Goal: Book appointment/travel/reservation

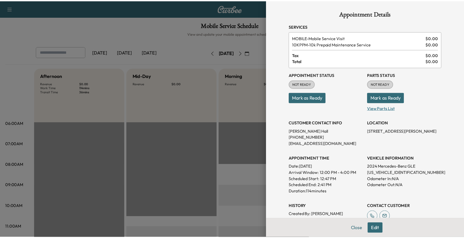
scroll to position [130, 0]
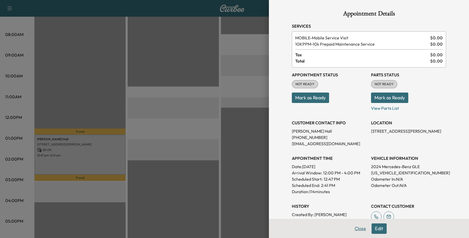
click at [352, 227] on button "Close" at bounding box center [360, 228] width 18 height 10
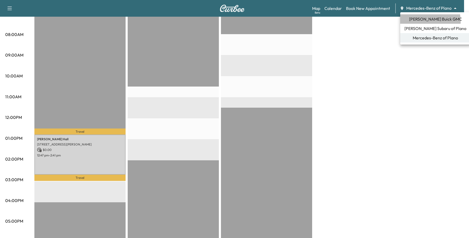
click at [416, 22] on span "[PERSON_NAME] Buick GMC" at bounding box center [435, 19] width 53 height 6
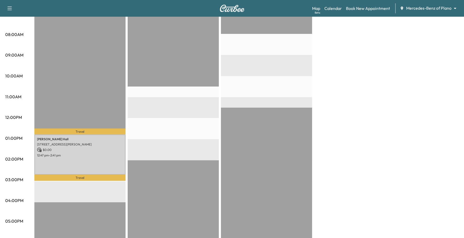
scroll to position [0, 0]
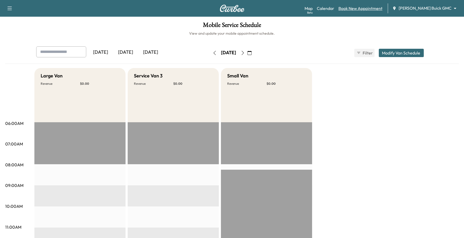
click at [383, 10] on link "Book New Appointment" at bounding box center [361, 8] width 44 height 6
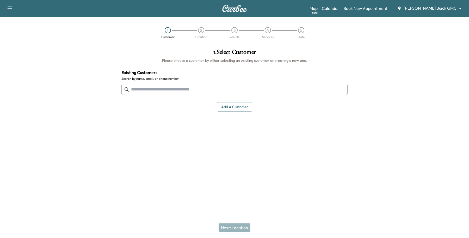
click at [236, 90] on input "text" at bounding box center [234, 89] width 226 height 11
click at [204, 93] on input "text" at bounding box center [234, 89] width 226 height 11
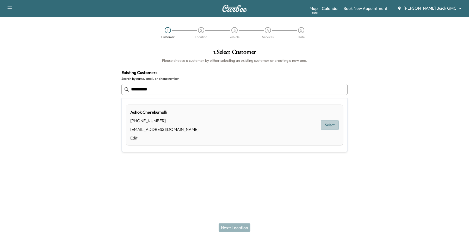
click at [332, 124] on button "Select" at bounding box center [330, 125] width 18 height 10
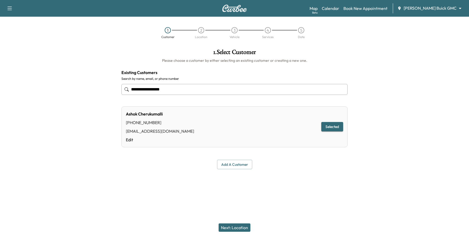
type input "**********"
click at [244, 221] on div "Next: Location" at bounding box center [234, 227] width 469 height 21
click at [243, 226] on button "Next: Location" at bounding box center [235, 227] width 32 height 8
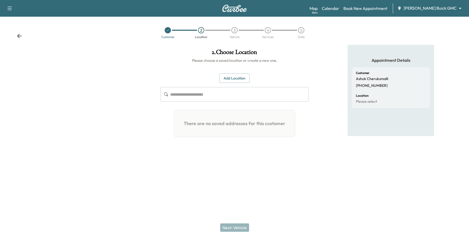
click at [235, 80] on button "Add Location" at bounding box center [234, 78] width 30 height 10
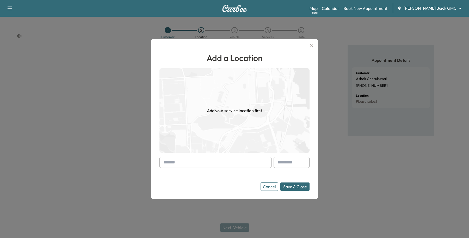
click at [182, 169] on form "Cancel Save & Close" at bounding box center [234, 174] width 150 height 34
click at [182, 167] on input "text" at bounding box center [215, 162] width 112 height 11
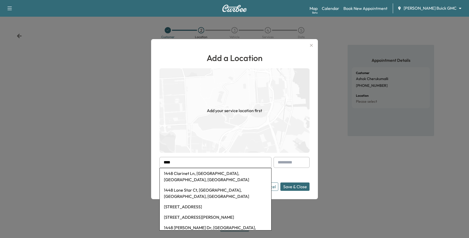
click at [187, 161] on input "****" at bounding box center [215, 162] width 112 height 11
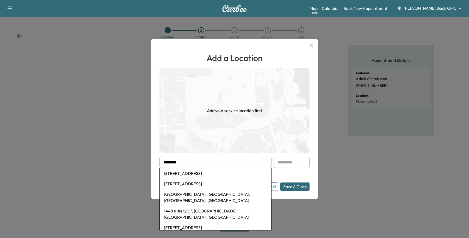
click at [194, 171] on li "[STREET_ADDRESS]" at bounding box center [216, 173] width 112 height 10
type input "**********"
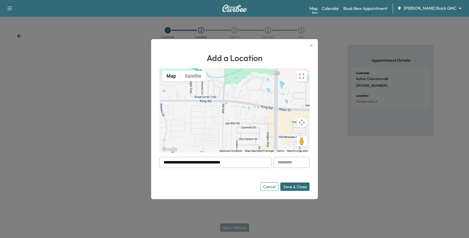
click at [306, 187] on button "Save & Close" at bounding box center [294, 186] width 29 height 8
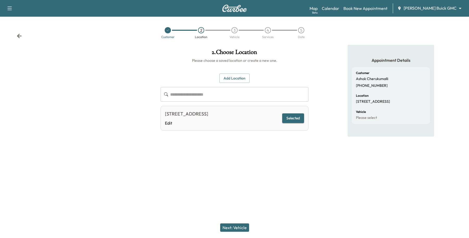
click at [238, 226] on button "Next: Vehicle" at bounding box center [234, 227] width 29 height 8
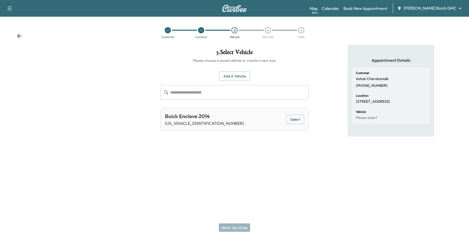
click at [291, 121] on button "Select" at bounding box center [295, 120] width 18 height 10
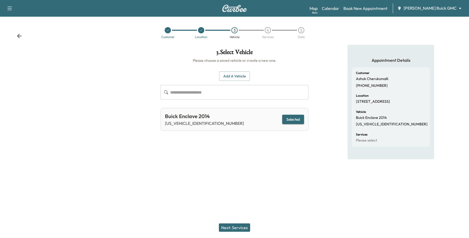
click at [238, 223] on div "Next: Services" at bounding box center [234, 227] width 469 height 21
click at [238, 227] on button "Next: Services" at bounding box center [234, 227] width 31 height 8
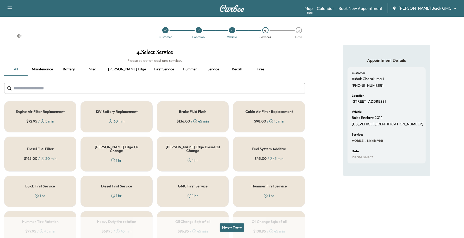
click at [225, 68] on button "Recall" at bounding box center [236, 69] width 23 height 13
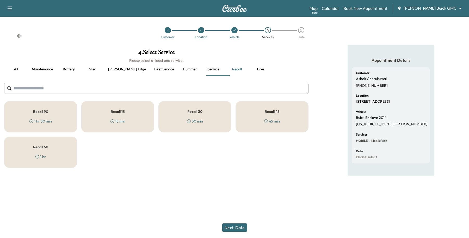
click at [224, 117] on div "Recall 30 30 min" at bounding box center [194, 116] width 73 height 31
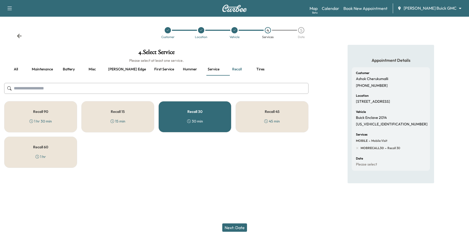
click at [231, 224] on button "Next: Date" at bounding box center [234, 227] width 25 height 8
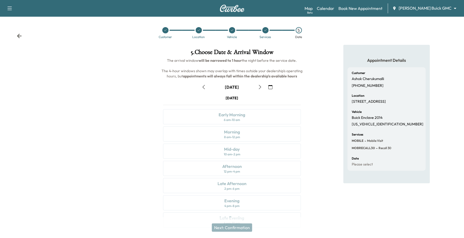
click at [270, 86] on icon "button" at bounding box center [270, 87] width 4 height 4
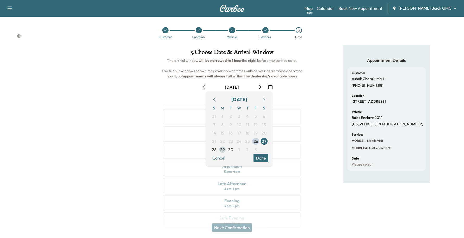
click at [219, 151] on span "29" at bounding box center [222, 149] width 8 height 8
click at [258, 155] on button "Done" at bounding box center [261, 158] width 15 height 8
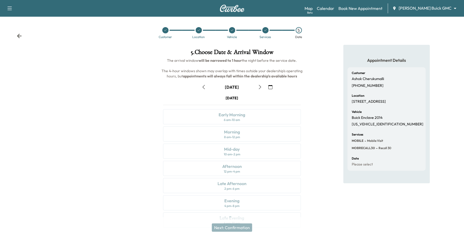
click at [261, 155] on div "[DATE] Early Morning 6 am - 10 am Morning 8 am - 12 pm Mid-day 10 am - 2 pm Aft…" at bounding box center [232, 162] width 146 height 134
click at [260, 88] on icon "button" at bounding box center [260, 87] width 4 height 4
click at [249, 131] on div "Morning 8 am - 12 pm" at bounding box center [232, 133] width 138 height 15
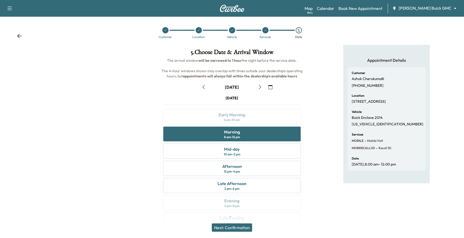
click at [232, 231] on button "Next: Confirmation" at bounding box center [232, 227] width 40 height 8
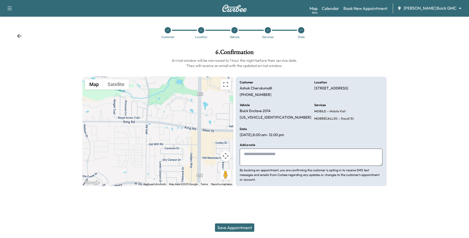
click at [234, 229] on button "Save Appointment" at bounding box center [234, 227] width 39 height 8
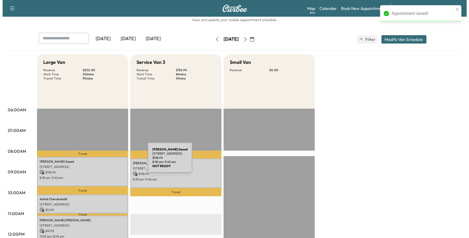
scroll to position [65, 0]
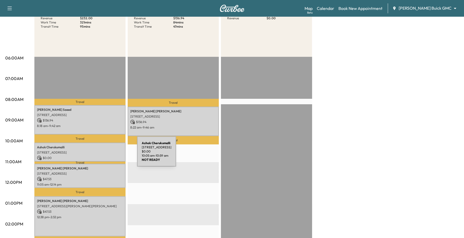
click at [98, 156] on p "$ 0.00" at bounding box center [80, 158] width 86 height 5
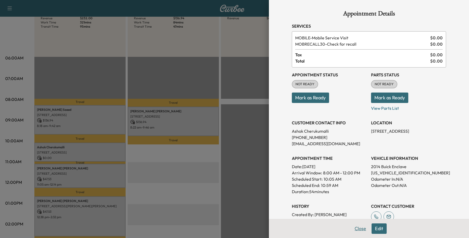
click at [353, 231] on button "Close" at bounding box center [360, 228] width 18 height 10
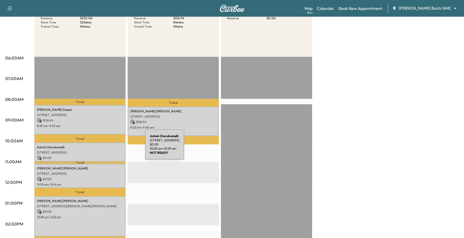
click at [106, 148] on p "[PERSON_NAME]" at bounding box center [80, 147] width 86 height 4
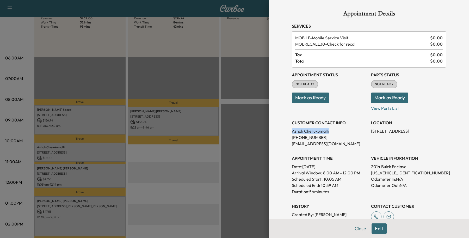
drag, startPoint x: 329, startPoint y: 128, endPoint x: 286, endPoint y: 132, distance: 42.6
click at [286, 132] on div "Appointment Details Services MOBILE - Mobile Service Visit $ 0.00 MOBRECALL30 -…" at bounding box center [369, 150] width 167 height 300
copy p "[PERSON_NAME]"
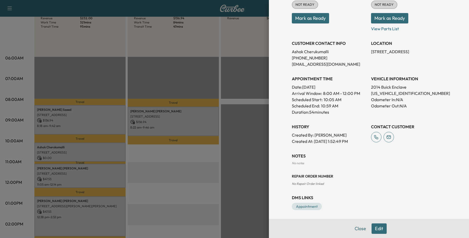
scroll to position [81, 0]
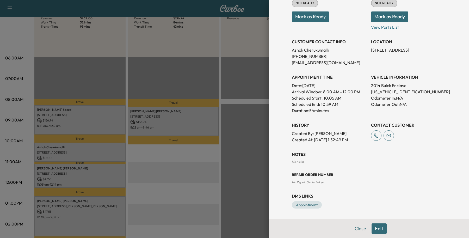
click at [374, 227] on button "Edit" at bounding box center [379, 228] width 15 height 10
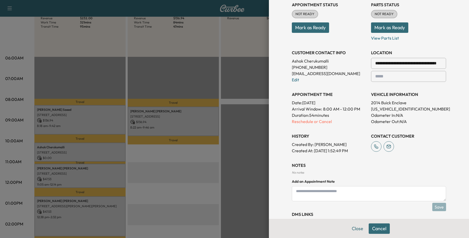
click at [359, 186] on textarea at bounding box center [369, 193] width 154 height 15
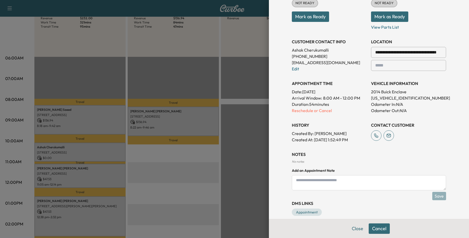
paste textarea "**********"
type textarea "**********"
click at [434, 191] on div "**********" at bounding box center [369, 171] width 154 height 41
click at [432, 199] on button "Save" at bounding box center [439, 196] width 14 height 8
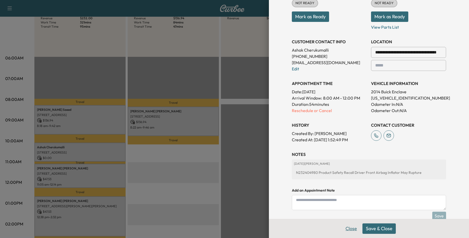
click at [352, 225] on button "Close" at bounding box center [351, 228] width 18 height 10
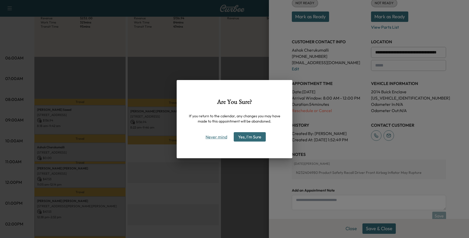
click at [214, 137] on button "Never mind" at bounding box center [216, 137] width 26 height 8
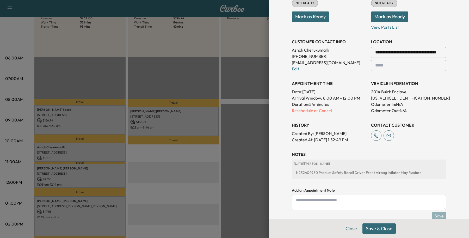
click at [132, 170] on div at bounding box center [234, 119] width 469 height 238
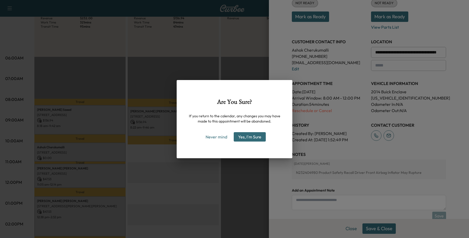
click at [260, 137] on button "Yes, I'm Sure" at bounding box center [250, 136] width 32 height 9
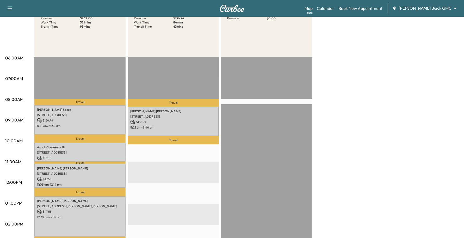
click at [243, 136] on div "EST Start" at bounding box center [266, 225] width 91 height 337
click at [88, 156] on p "$ 0.00" at bounding box center [80, 158] width 86 height 5
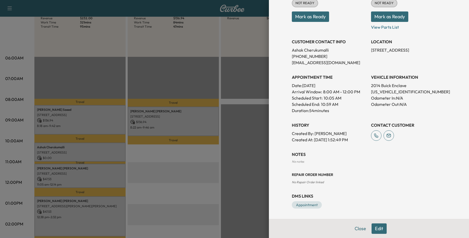
scroll to position [0, 0]
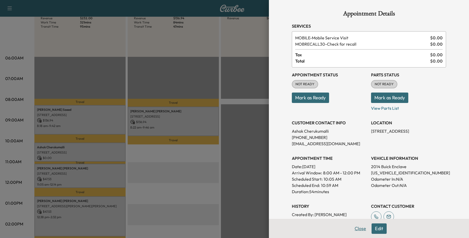
click at [354, 229] on button "Close" at bounding box center [360, 228] width 18 height 10
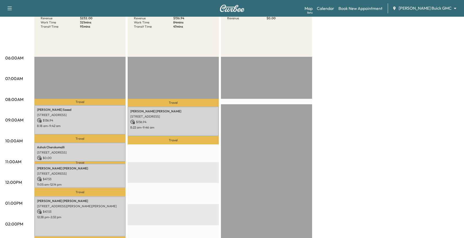
click at [101, 137] on p "Travel" at bounding box center [79, 138] width 91 height 8
click at [98, 156] on p "$ 0.00" at bounding box center [80, 158] width 86 height 5
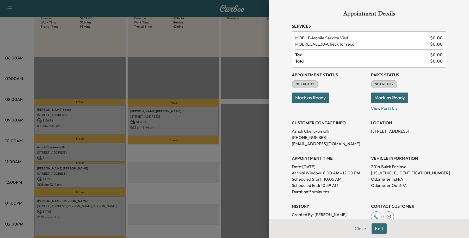
click at [369, 220] on div "Close Edit" at bounding box center [369, 228] width 200 height 19
click at [372, 226] on button "Edit" at bounding box center [379, 228] width 15 height 10
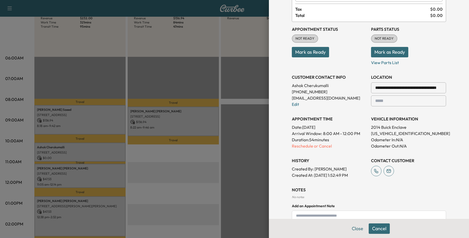
scroll to position [100, 0]
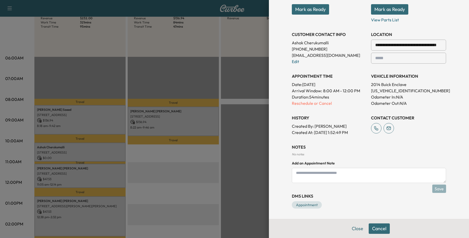
click at [351, 176] on textarea at bounding box center [369, 175] width 154 height 15
paste textarea "**********"
type textarea "**********"
click at [439, 191] on button "Save" at bounding box center [439, 189] width 14 height 8
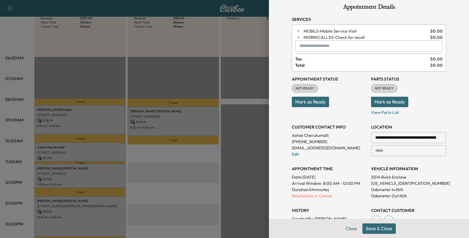
scroll to position [0, 0]
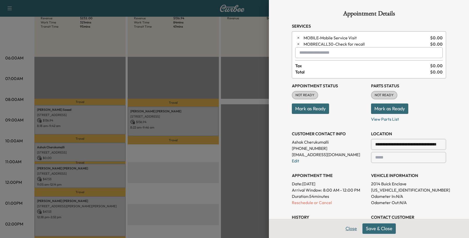
click at [342, 230] on button "Close" at bounding box center [351, 228] width 18 height 10
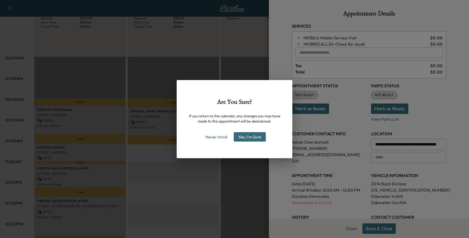
click at [251, 132] on button "Yes, I'm Sure" at bounding box center [250, 136] width 32 height 9
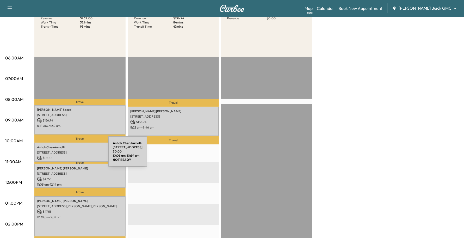
click at [69, 156] on p "$ 0.00" at bounding box center [80, 158] width 86 height 5
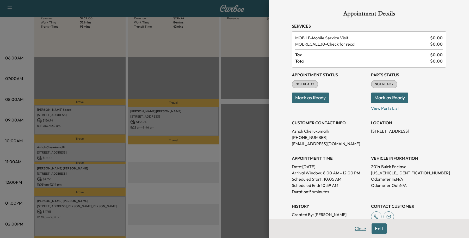
click at [356, 225] on button "Close" at bounding box center [360, 228] width 18 height 10
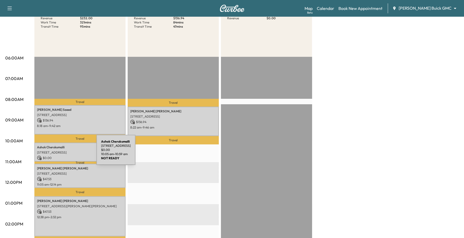
click at [57, 153] on p "[STREET_ADDRESS]" at bounding box center [80, 152] width 86 height 4
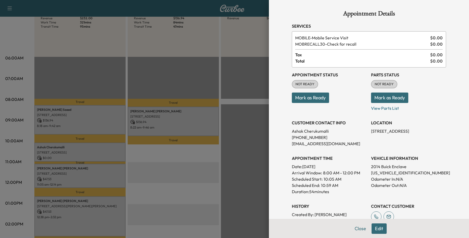
click at [376, 231] on button "Edit" at bounding box center [379, 228] width 15 height 10
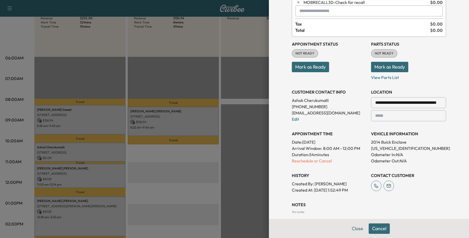
scroll to position [100, 0]
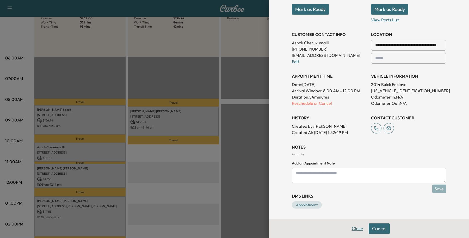
click at [358, 231] on button "Close" at bounding box center [357, 228] width 18 height 10
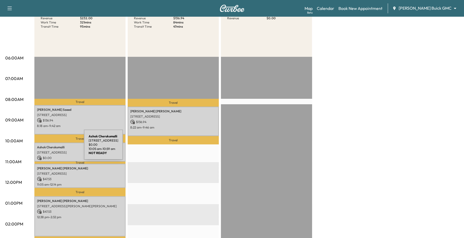
click at [45, 148] on p "[PERSON_NAME]" at bounding box center [80, 147] width 86 height 4
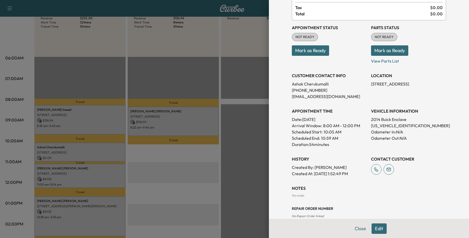
scroll to position [16, 0]
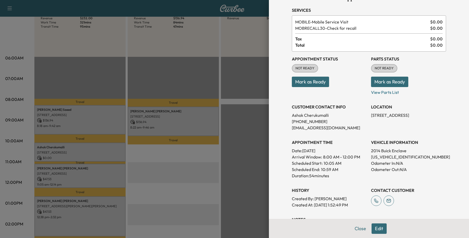
click at [375, 227] on button "Edit" at bounding box center [379, 228] width 15 height 10
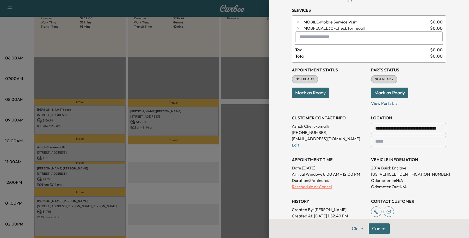
click at [294, 185] on p "Reschedule or Cancel" at bounding box center [329, 186] width 75 height 6
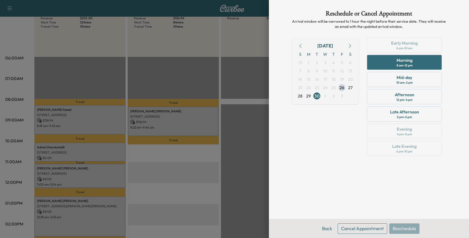
click at [349, 45] on icon "button" at bounding box center [350, 46] width 2 height 4
click at [330, 231] on button "Back" at bounding box center [327, 228] width 17 height 10
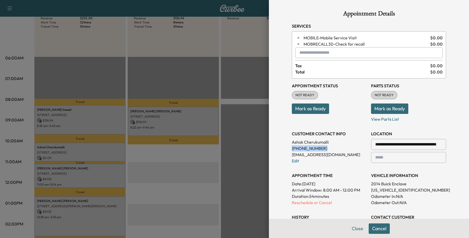
drag, startPoint x: 318, startPoint y: 149, endPoint x: 287, endPoint y: 150, distance: 30.8
click at [292, 150] on p "[PHONE_NUMBER]" at bounding box center [329, 148] width 75 height 6
copy p "[PHONE_NUMBER]"
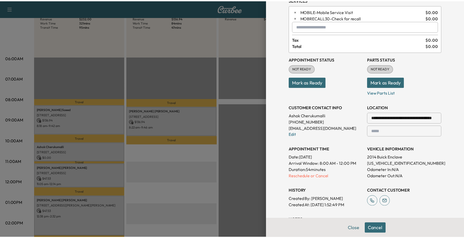
scroll to position [100, 0]
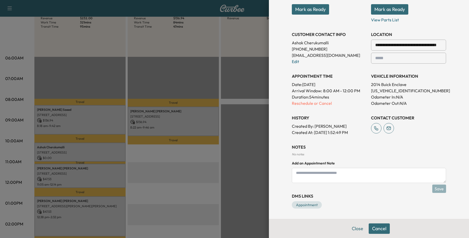
click at [300, 175] on textarea at bounding box center [369, 175] width 154 height 15
type textarea "*"
click at [331, 173] on textarea "**********" at bounding box center [369, 175] width 154 height 15
click at [349, 171] on textarea "**********" at bounding box center [369, 175] width 154 height 15
click at [322, 171] on textarea "**********" at bounding box center [369, 175] width 154 height 15
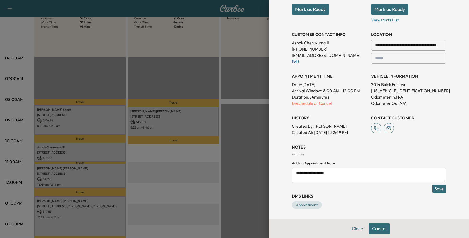
type textarea "**********"
click at [432, 191] on button "Save" at bounding box center [439, 189] width 14 height 8
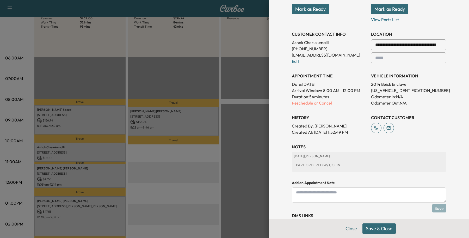
click at [132, 77] on div at bounding box center [234, 119] width 469 height 238
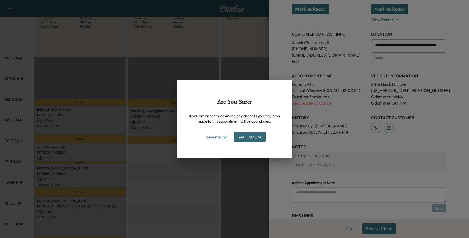
click at [211, 133] on button "Never mind" at bounding box center [216, 137] width 26 height 8
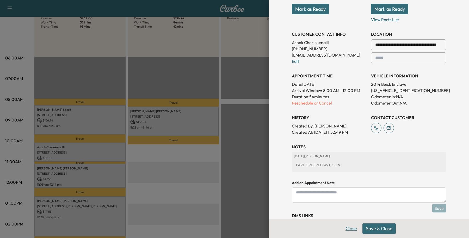
click at [342, 230] on button "Close" at bounding box center [351, 228] width 18 height 10
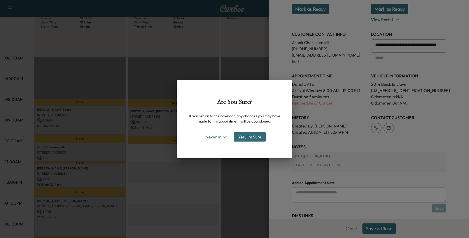
click at [252, 135] on button "Yes, I'm Sure" at bounding box center [250, 136] width 32 height 9
